Goal: Transaction & Acquisition: Purchase product/service

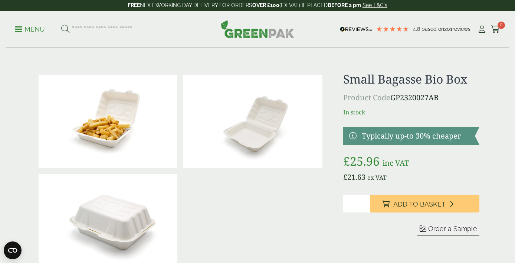
scroll to position [24, 0]
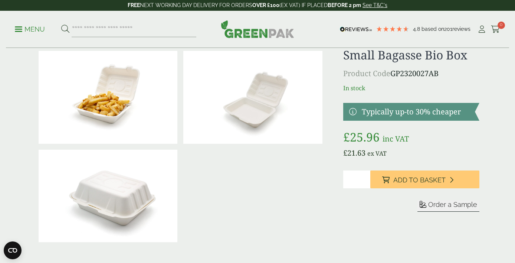
click at [362, 173] on input "*" at bounding box center [356, 179] width 27 height 18
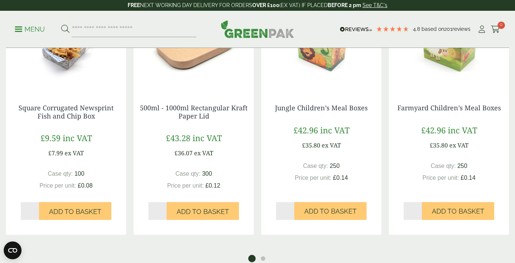
scroll to position [645, 0]
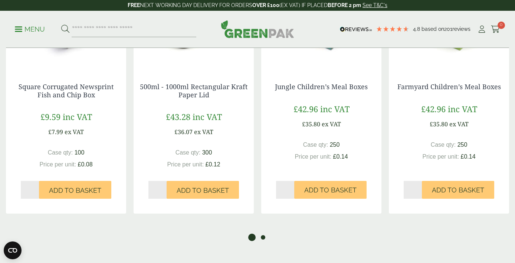
type input "*"
click at [264, 236] on button "2" at bounding box center [262, 236] width 7 height 7
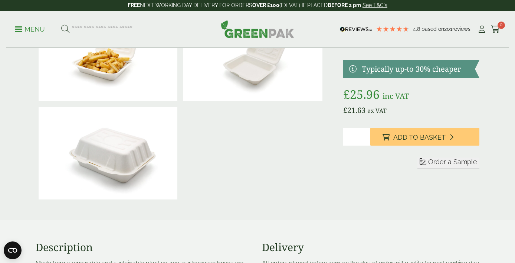
scroll to position [0, 0]
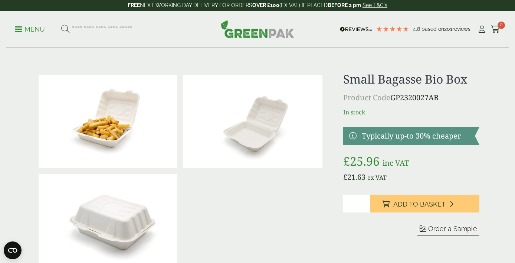
click at [32, 30] on p "Menu" at bounding box center [30, 29] width 30 height 9
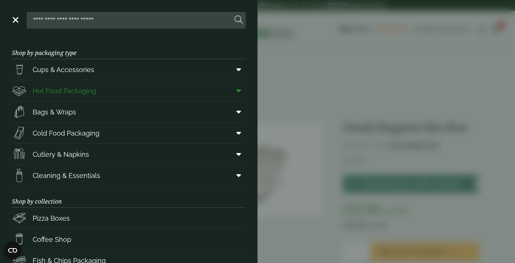
click at [64, 95] on span "Hot Food Packaging" at bounding box center [64, 91] width 63 height 10
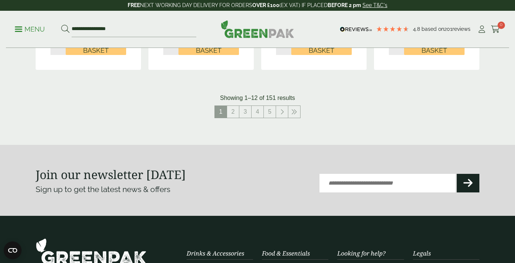
scroll to position [929, 0]
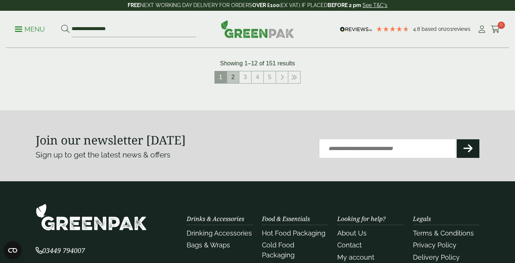
click at [236, 77] on link "2" at bounding box center [233, 77] width 12 height 12
